Goal: Navigation & Orientation: Find specific page/section

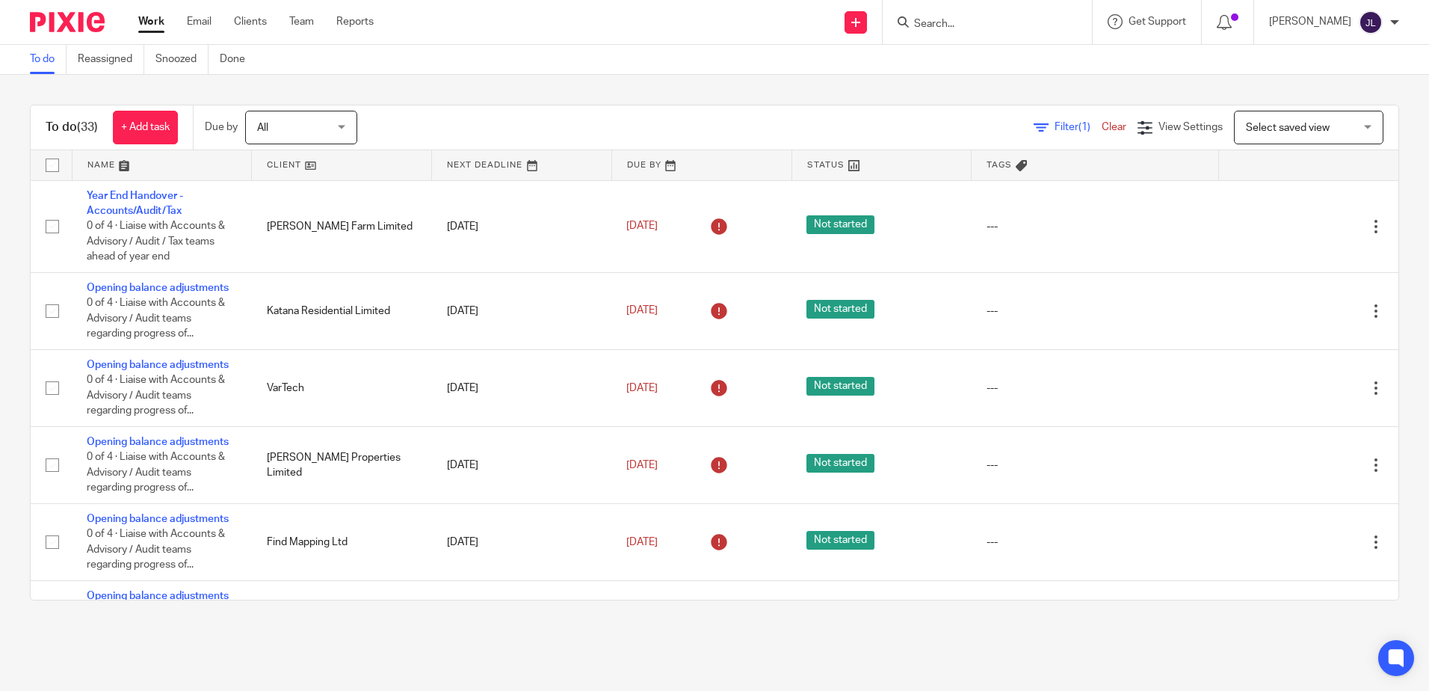
scroll to position [598, 0]
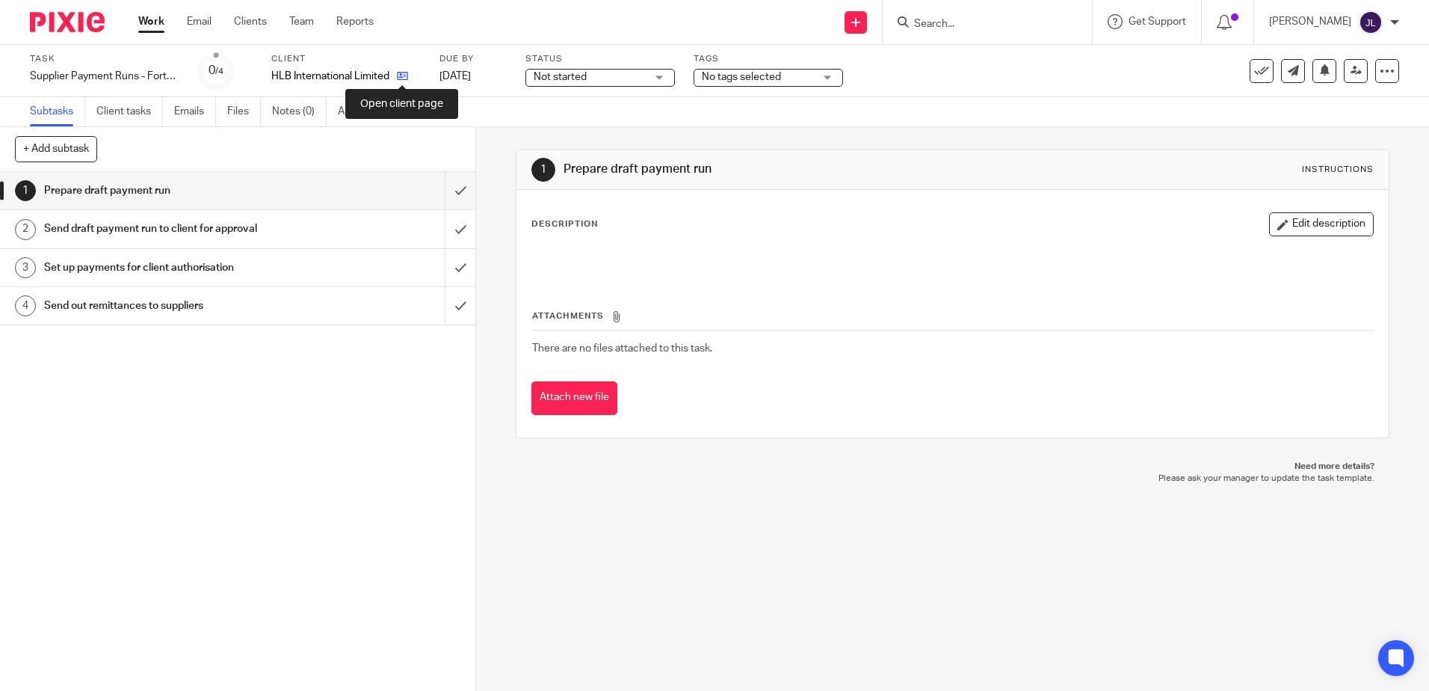
click at [398, 76] on icon at bounding box center [402, 75] width 11 height 11
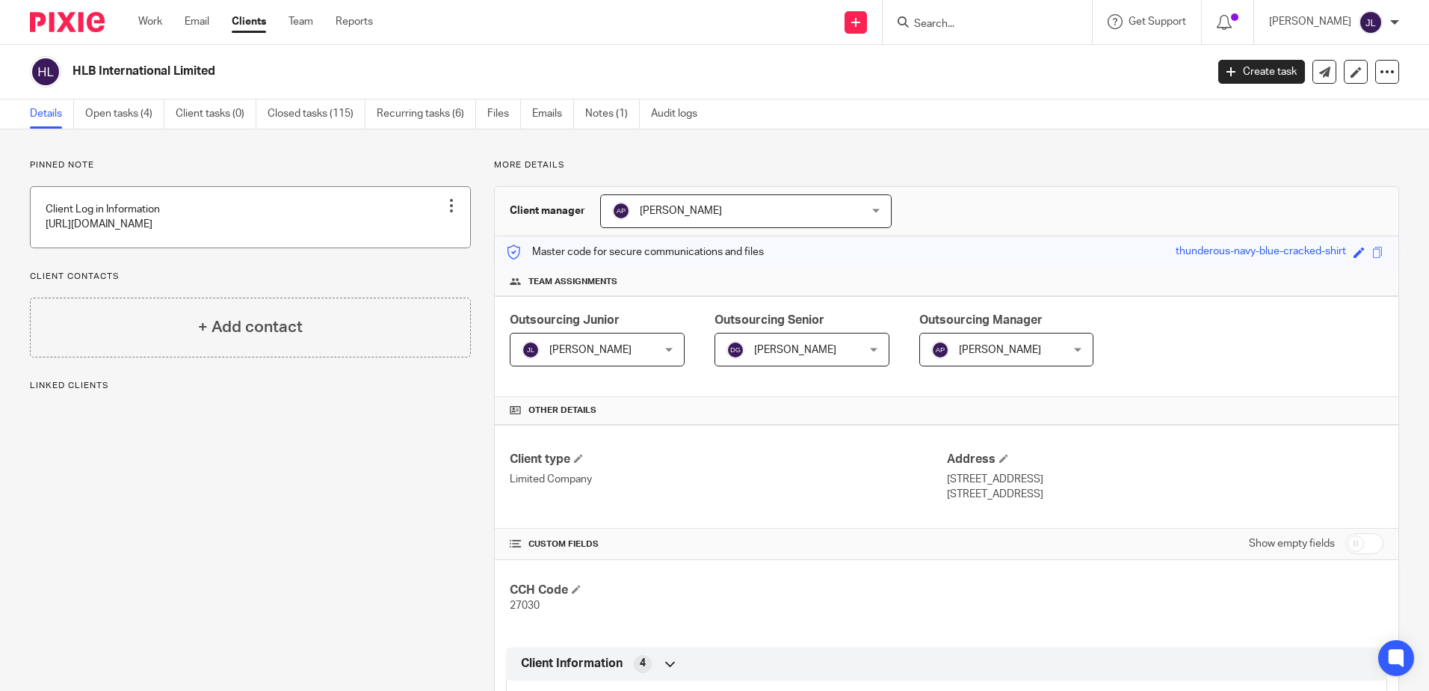
click at [340, 233] on link at bounding box center [251, 217] width 440 height 61
